Goal: Transaction & Acquisition: Purchase product/service

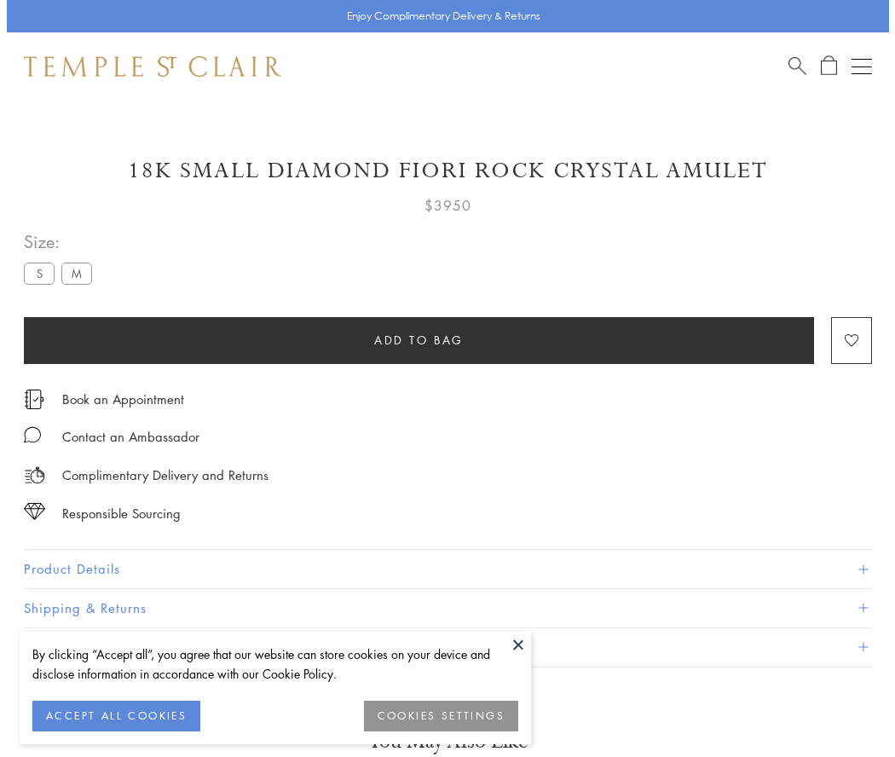
scroll to position [34, 0]
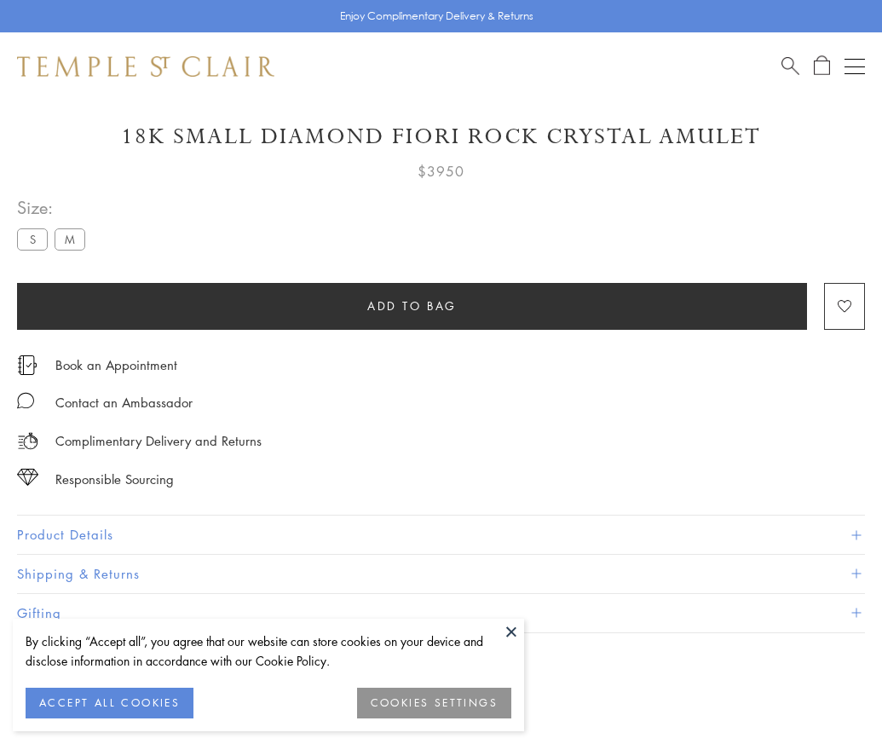
click at [412, 305] on span "Add to bag" at bounding box center [412, 306] width 90 height 19
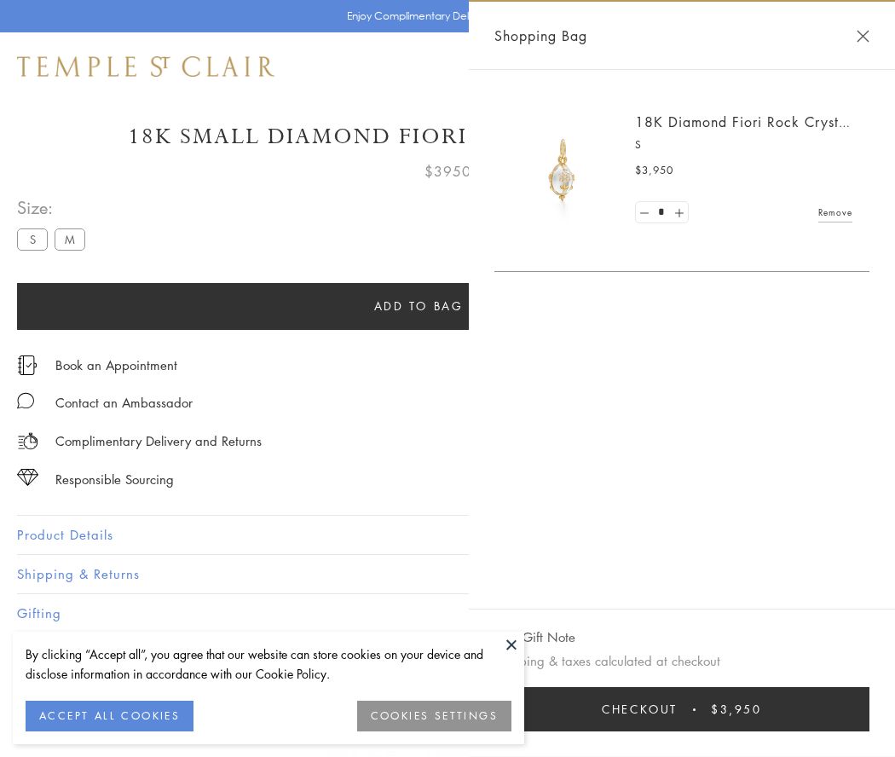
click at [678, 709] on span "Checkout" at bounding box center [640, 709] width 76 height 19
